Goal: Information Seeking & Learning: Check status

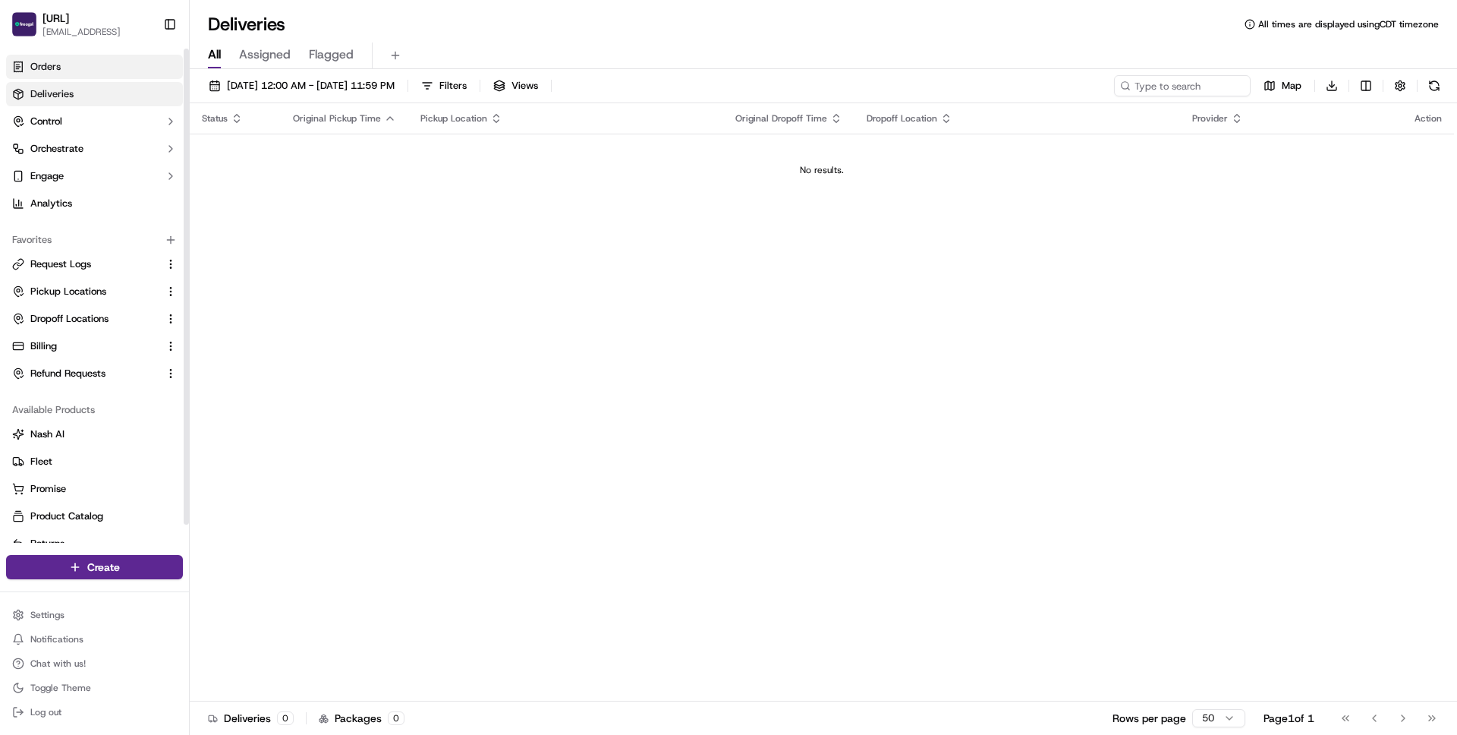
click at [91, 74] on link "Orders" at bounding box center [94, 67] width 177 height 24
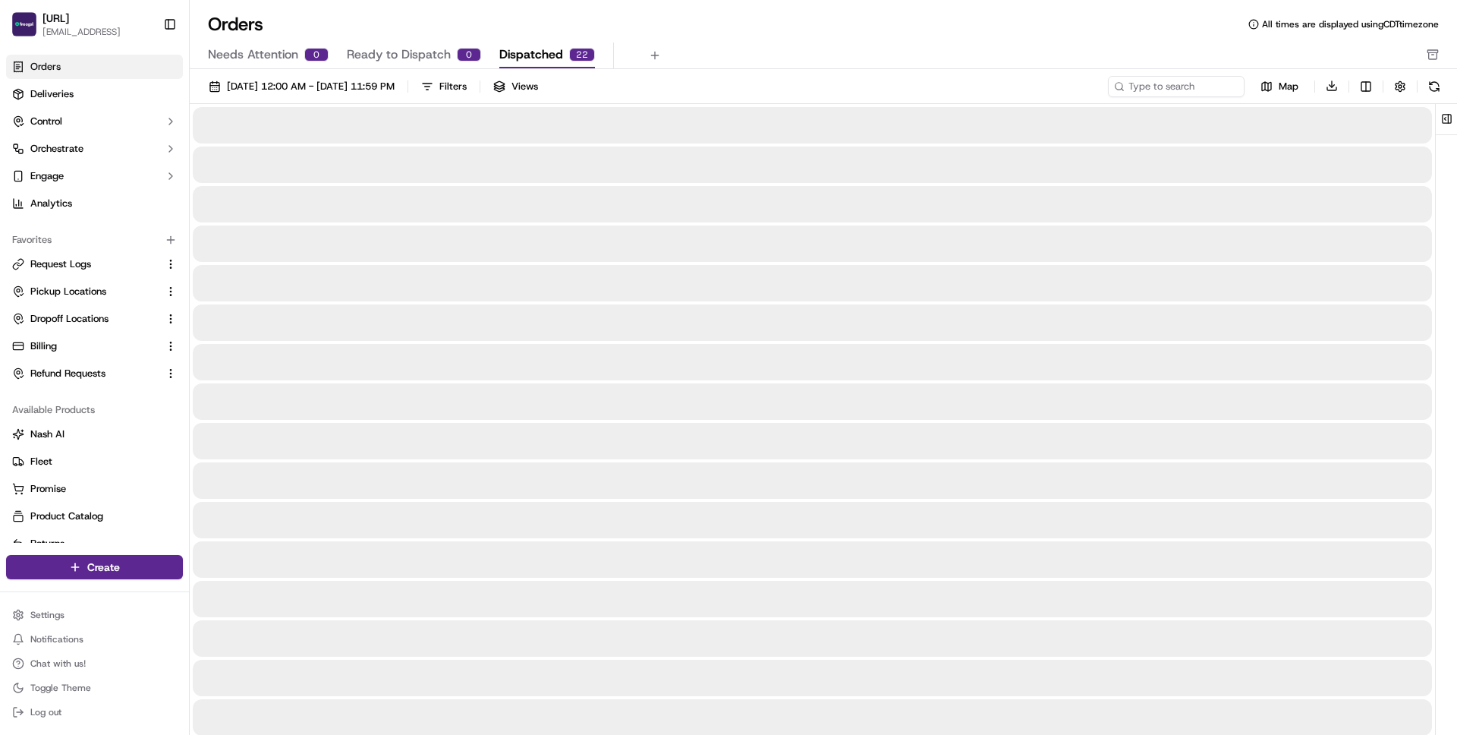
click at [517, 53] on span "Dispatched" at bounding box center [531, 55] width 64 height 18
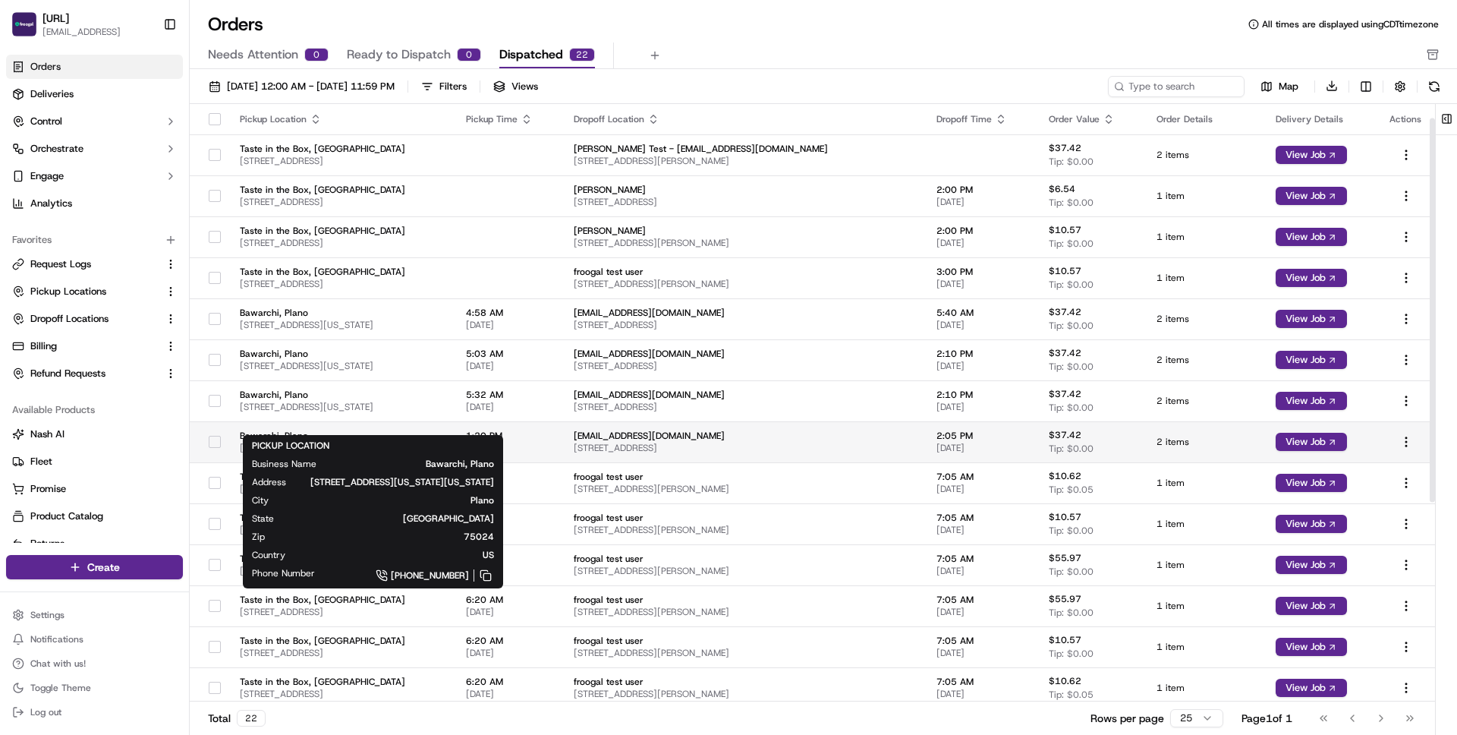
scroll to position [334, 0]
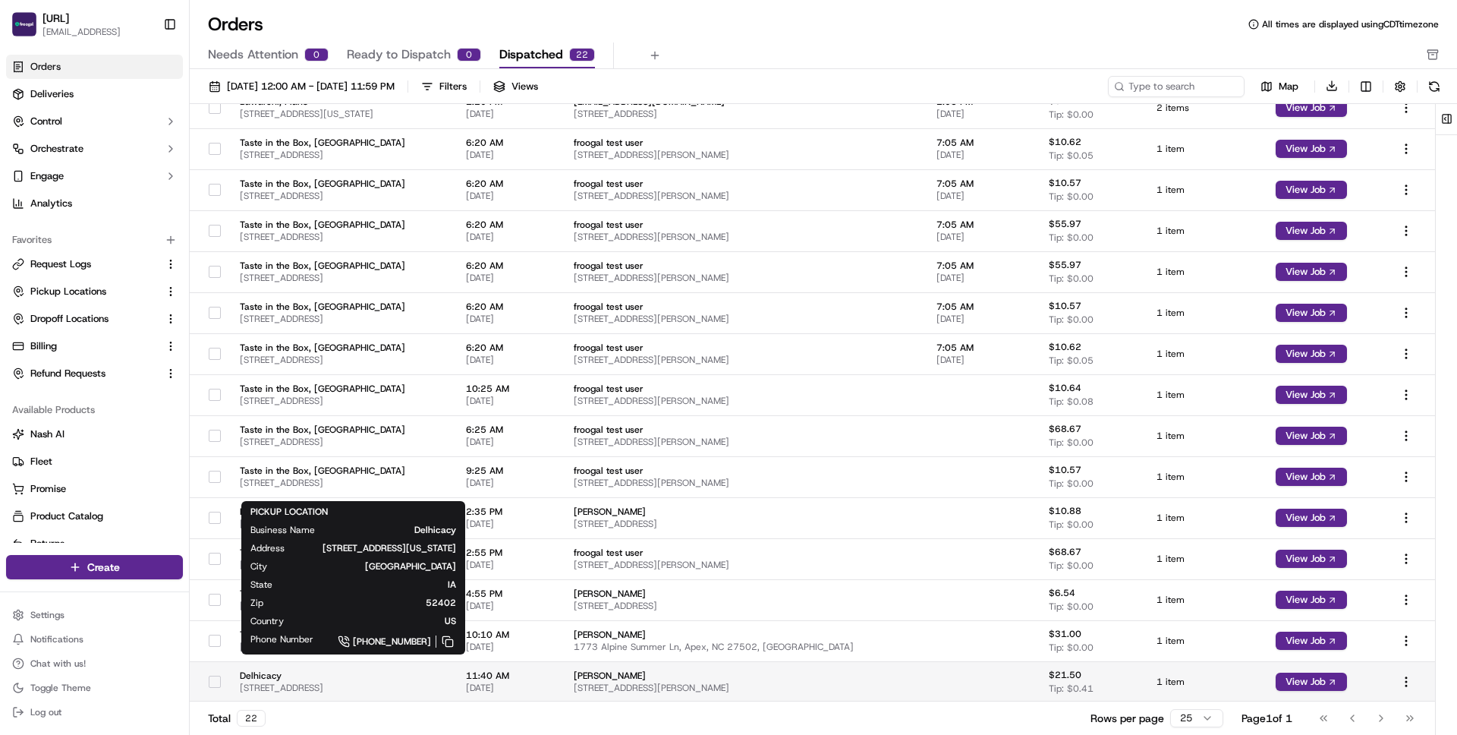
click at [360, 681] on span "[STREET_ADDRESS]" at bounding box center [341, 687] width 202 height 12
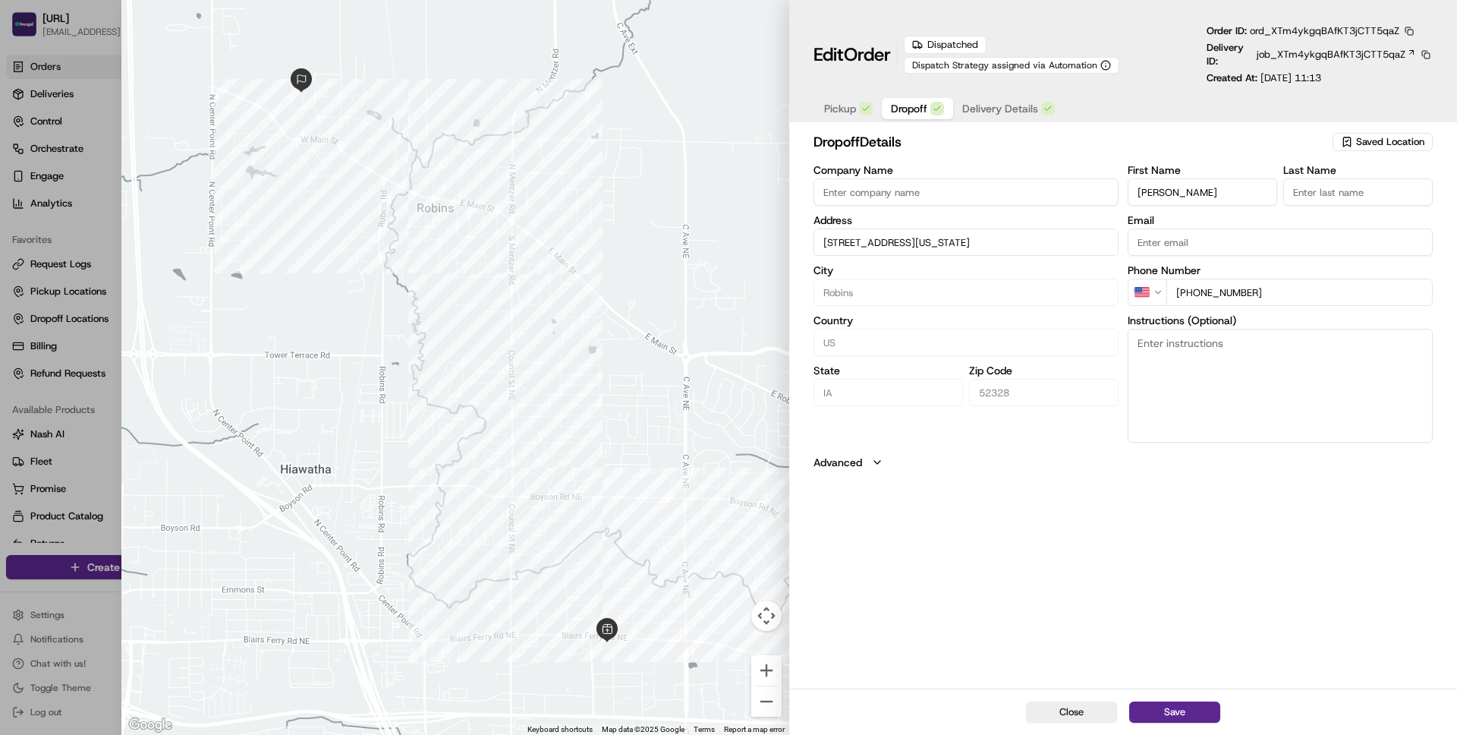
click at [913, 111] on span "Dropoff" at bounding box center [909, 108] width 36 height 15
click at [865, 112] on icon "button" at bounding box center [865, 108] width 9 height 9
click at [927, 112] on span "Dropoff" at bounding box center [909, 108] width 36 height 15
click at [881, 238] on input "[STREET_ADDRESS][US_STATE]" at bounding box center [965, 244] width 305 height 27
click at [881, 238] on input "[STREET_ADDRESS][US_STATE]" at bounding box center [965, 241] width 305 height 27
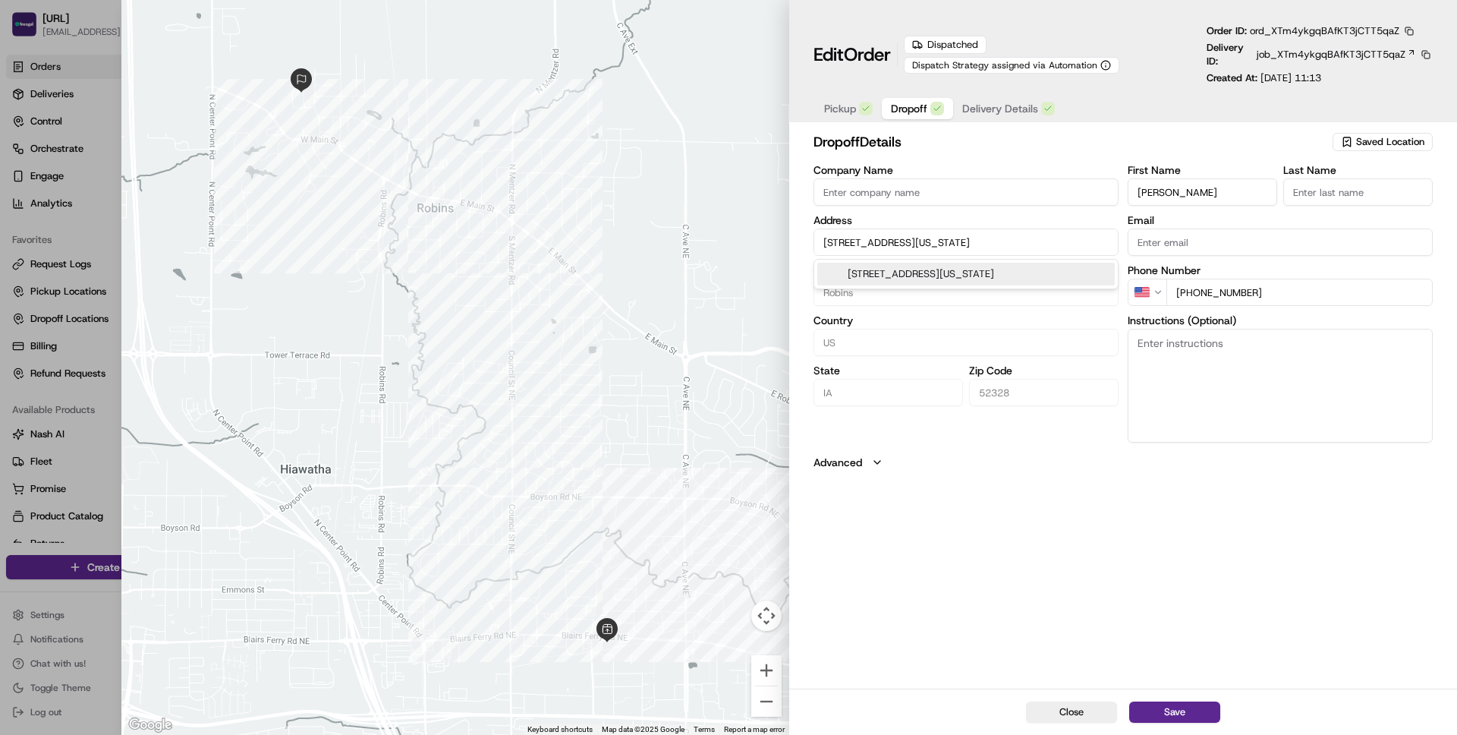
click at [881, 238] on input "[STREET_ADDRESS][US_STATE]" at bounding box center [965, 241] width 305 height 27
